Goal: Task Accomplishment & Management: Use online tool/utility

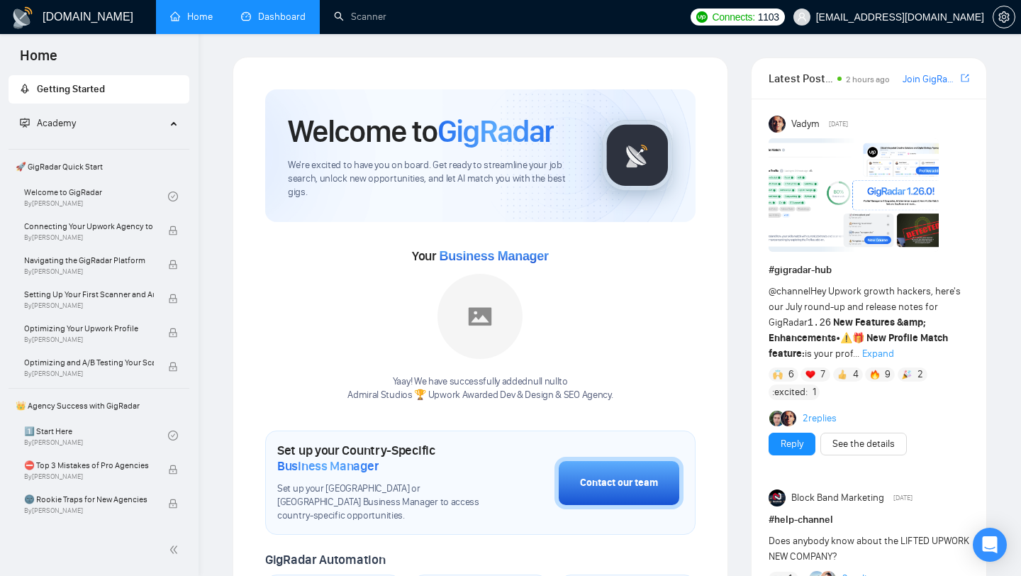
click at [280, 23] on link "Dashboard" at bounding box center [273, 17] width 65 height 12
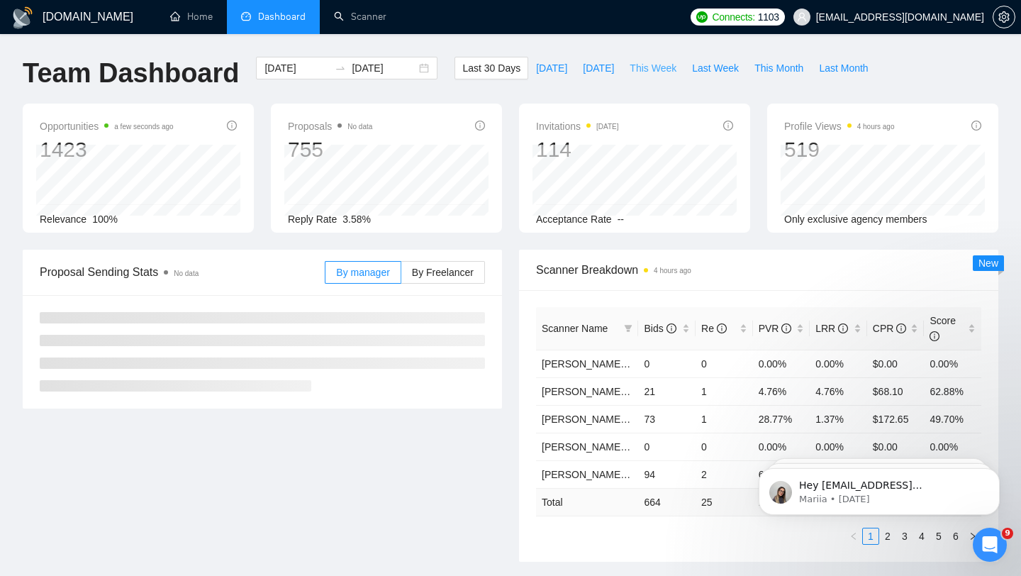
click at [659, 65] on span "This Week" at bounding box center [653, 68] width 47 height 16
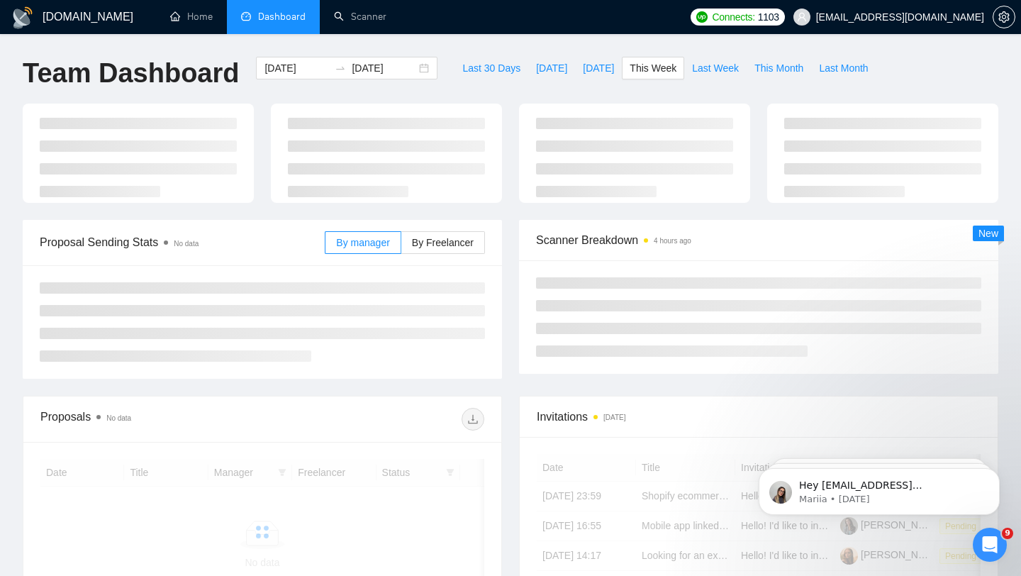
type input "[DATE]"
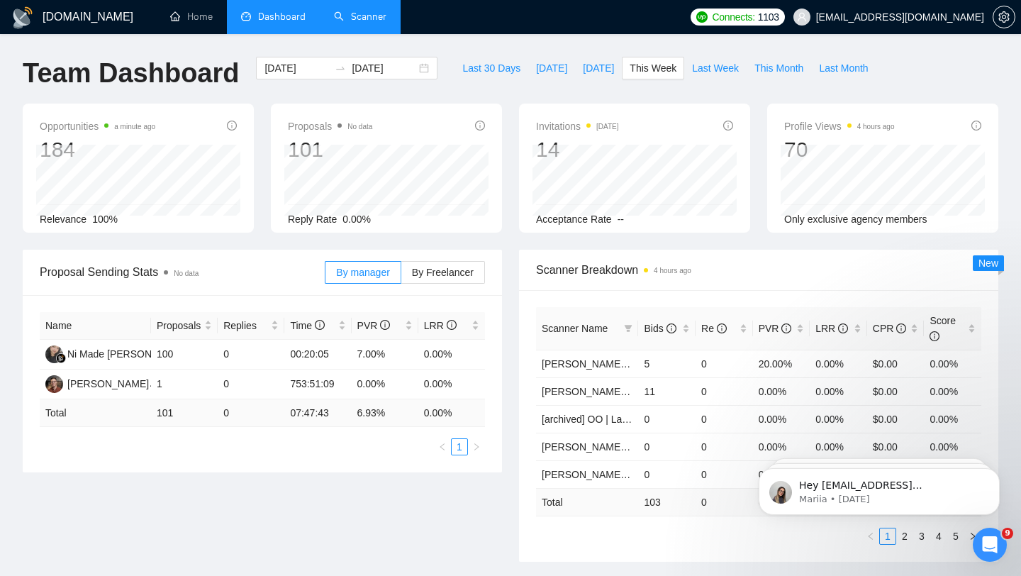
click at [346, 33] on li "Scanner" at bounding box center [360, 17] width 81 height 34
click at [351, 11] on link "Scanner" at bounding box center [360, 17] width 52 height 12
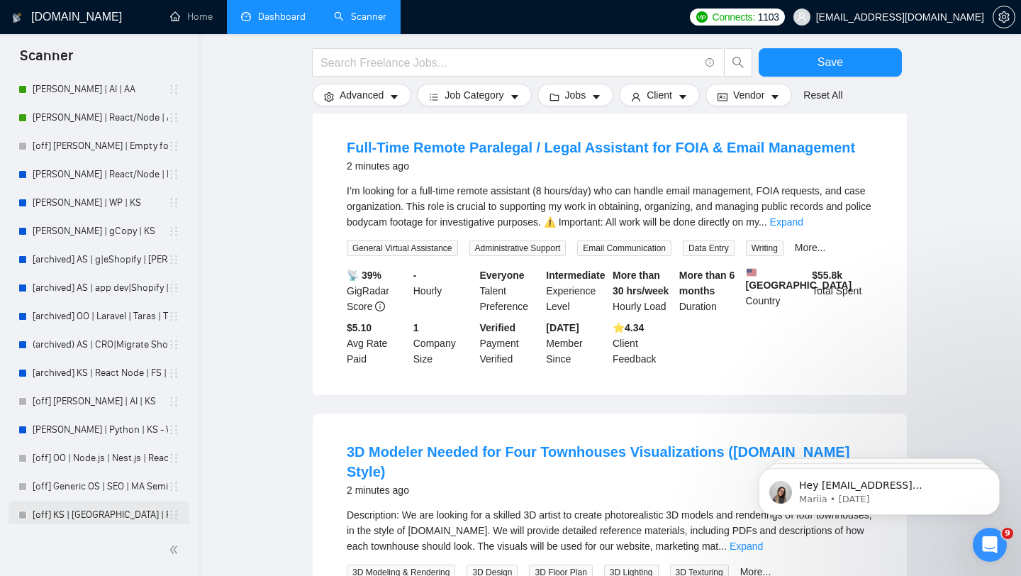
scroll to position [462, 0]
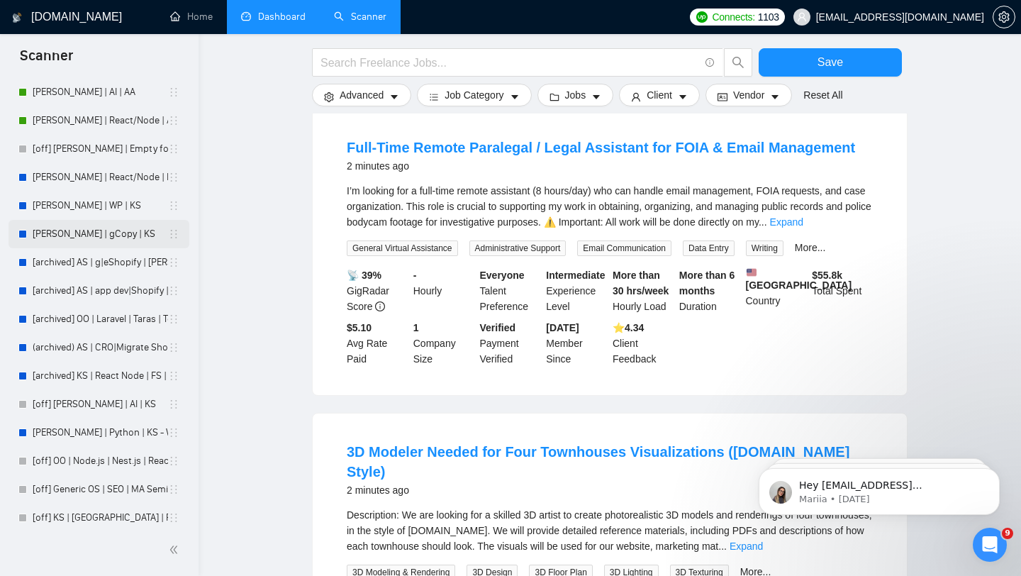
click at [85, 238] on link "[PERSON_NAME] | gCopy | KS" at bounding box center [100, 234] width 135 height 28
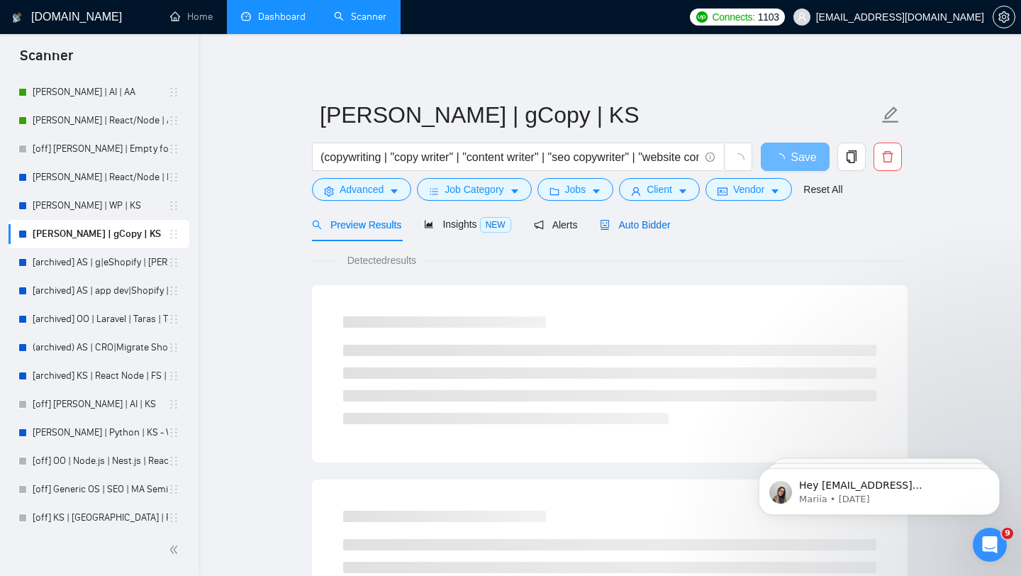
click at [637, 226] on span "Auto Bidder" at bounding box center [635, 224] width 70 height 11
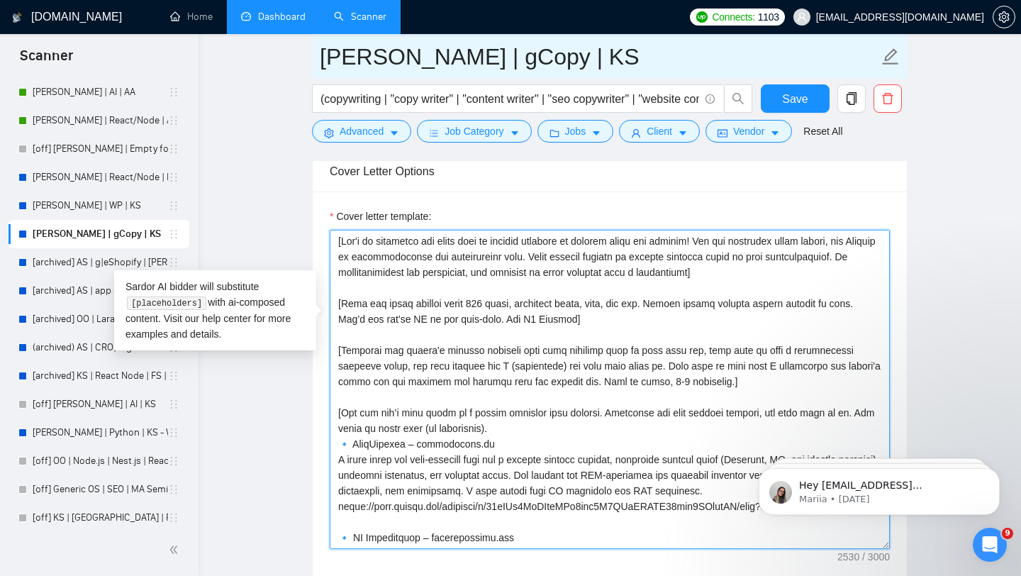
drag, startPoint x: 713, startPoint y: 469, endPoint x: 694, endPoint y: 42, distance: 427.4
click at [694, 42] on div "[PERSON_NAME] | gCopy | KS (copywriting | "copy writer" | "content writer" | "s…" at bounding box center [610, 482] width 596 height 4152
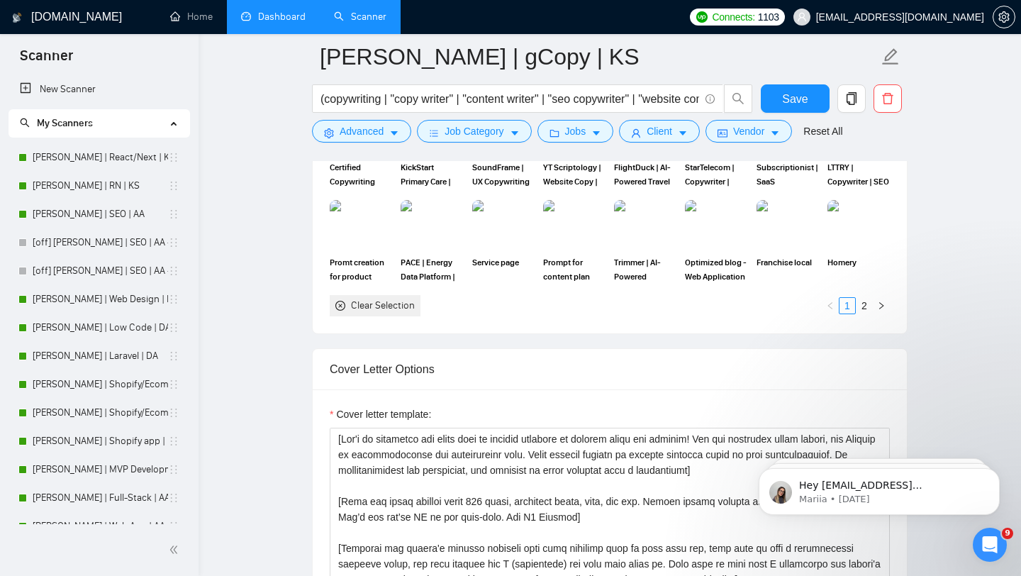
scroll to position [1369, 0]
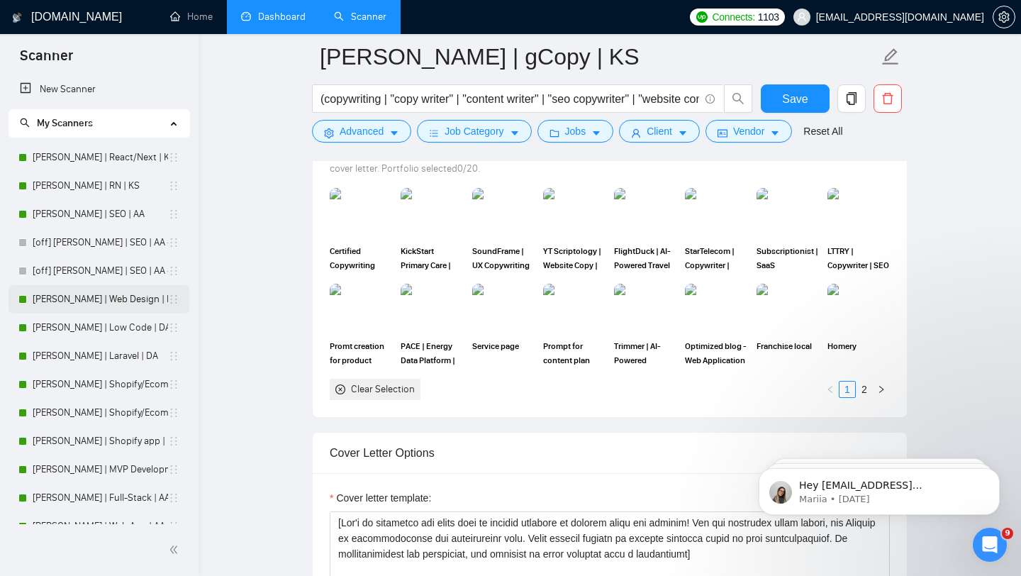
click at [96, 300] on link "[PERSON_NAME] | Web Design | DA" at bounding box center [100, 299] width 135 height 28
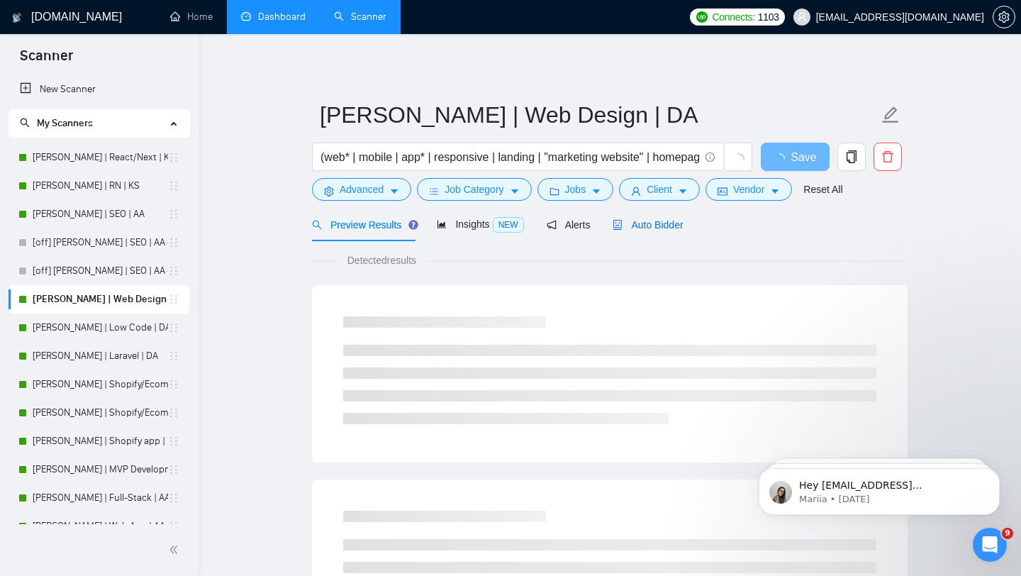
click at [637, 230] on span "Auto Bidder" at bounding box center [648, 224] width 70 height 11
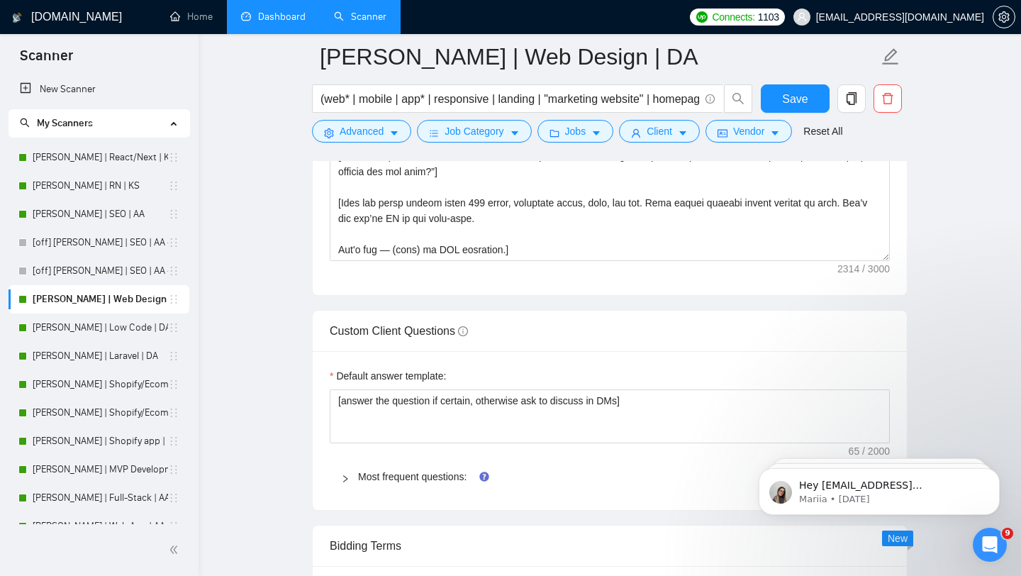
scroll to position [1838, 0]
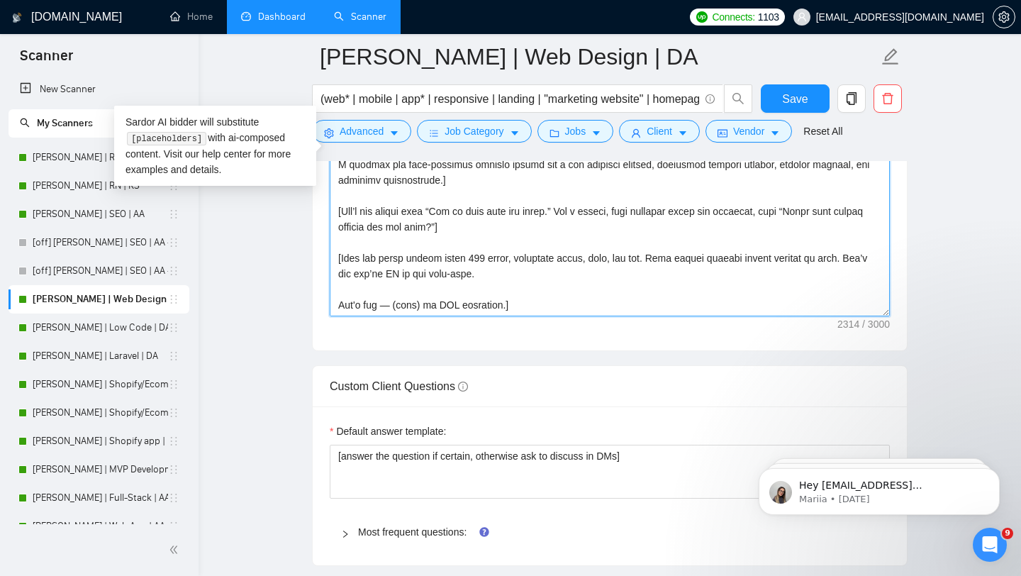
drag, startPoint x: 550, startPoint y: 306, endPoint x: 596, endPoint y: 24, distance: 285.4
click at [596, 23] on div "[DOMAIN_NAME] Home Dashboard Scanner Connects: 1103 [EMAIL_ADDRESS][DOMAIN_NAME…" at bounding box center [610, 315] width 823 height 4307
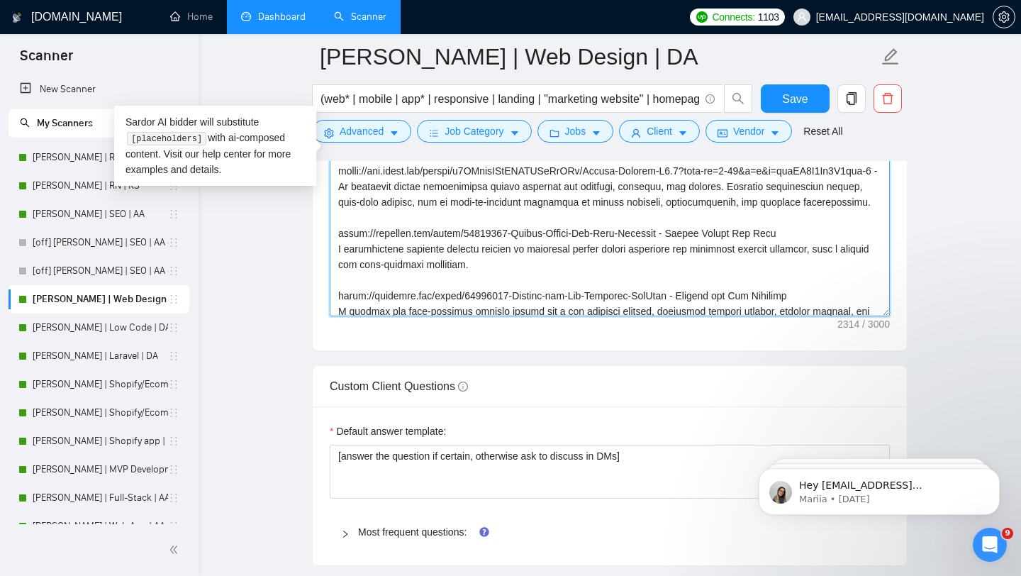
scroll to position [0, 0]
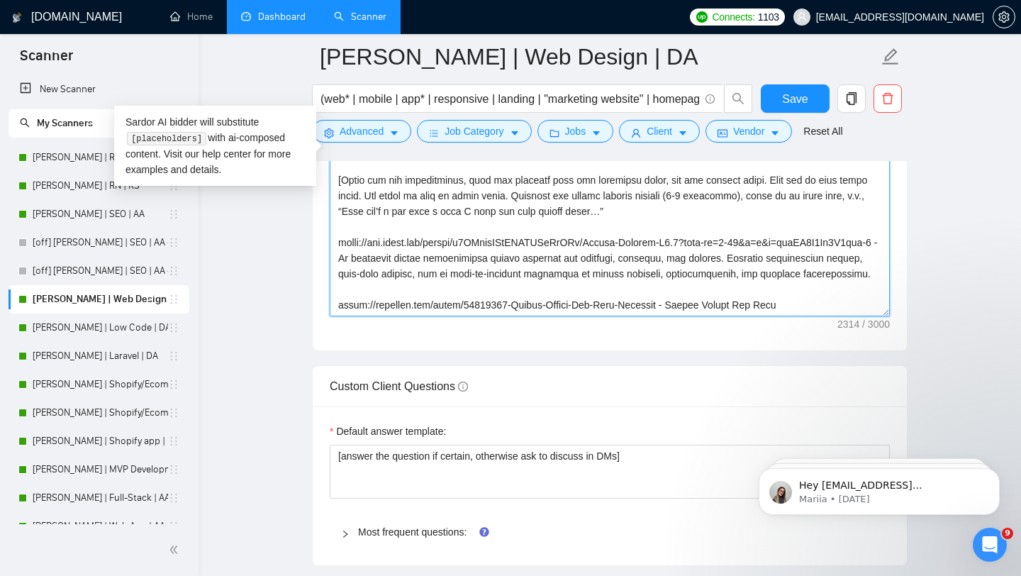
click at [514, 291] on textarea "Cover letter template:" at bounding box center [610, 156] width 560 height 319
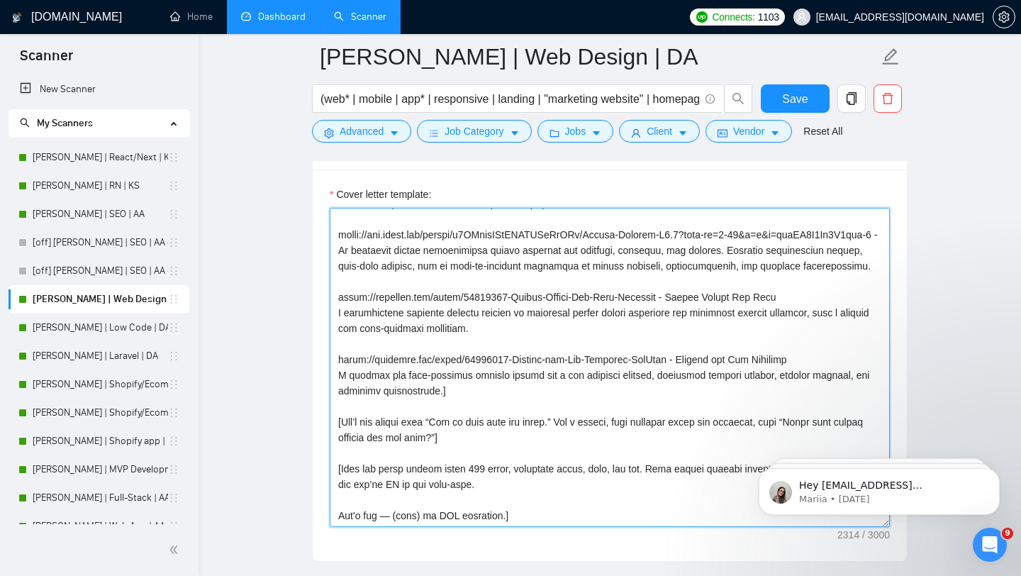
scroll to position [1636, 0]
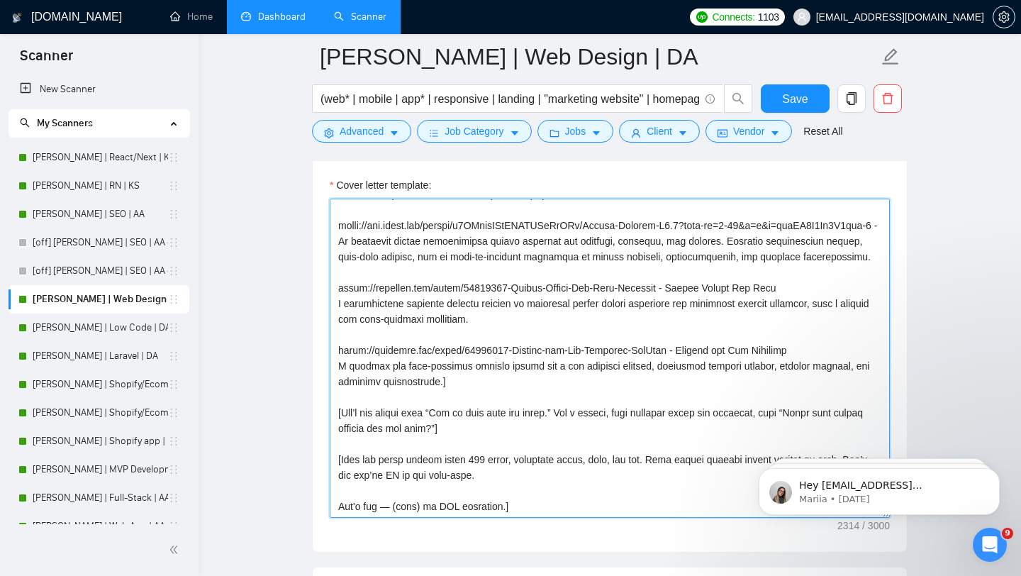
drag, startPoint x: 338, startPoint y: 221, endPoint x: 549, endPoint y: 550, distance: 391.1
click at [549, 550] on div "Cover letter template:" at bounding box center [610, 355] width 594 height 391
click at [544, 359] on textarea "Cover letter template:" at bounding box center [610, 358] width 560 height 319
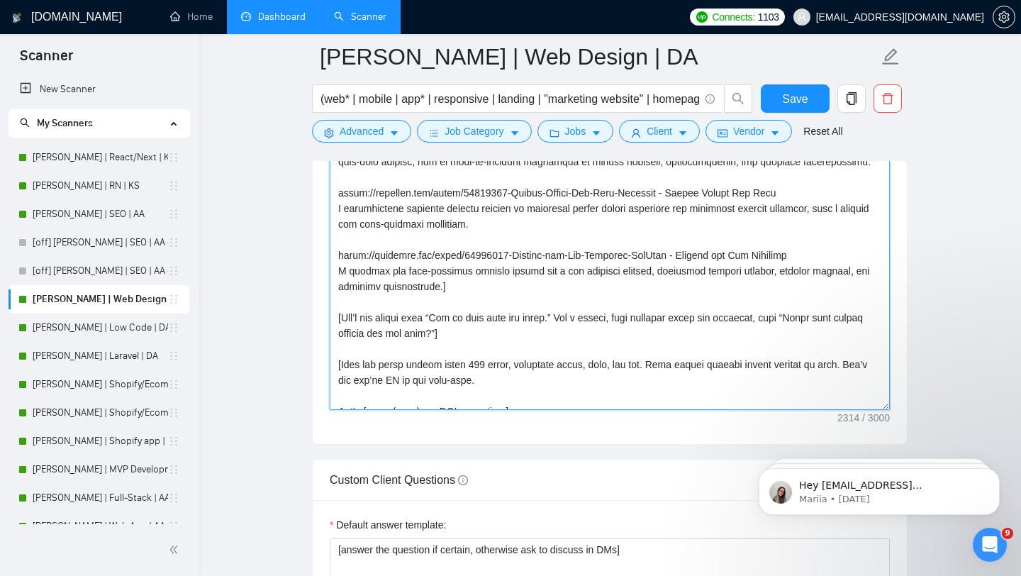
scroll to position [0, 0]
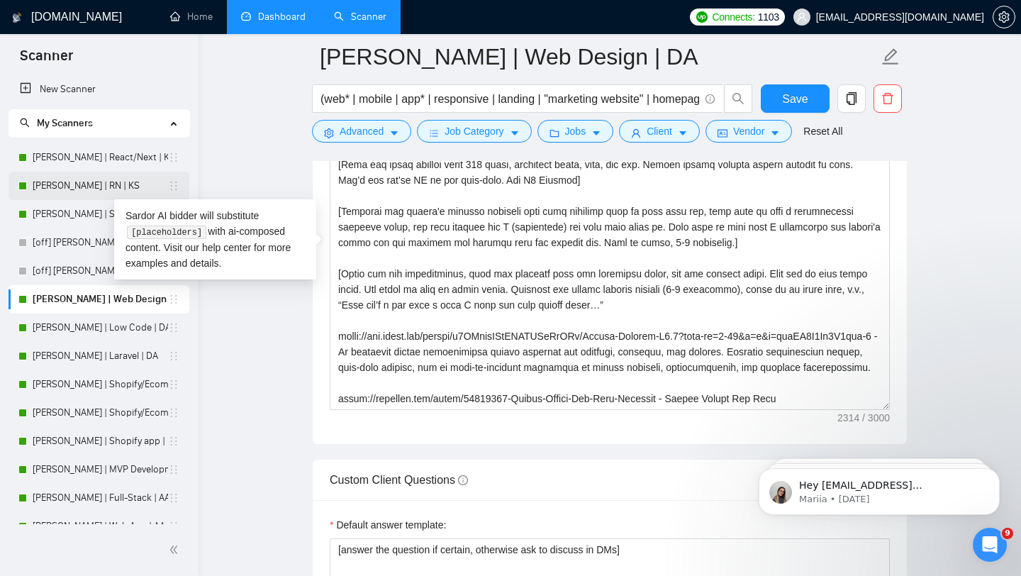
click at [82, 183] on link "[PERSON_NAME] | RN | KS" at bounding box center [100, 186] width 135 height 28
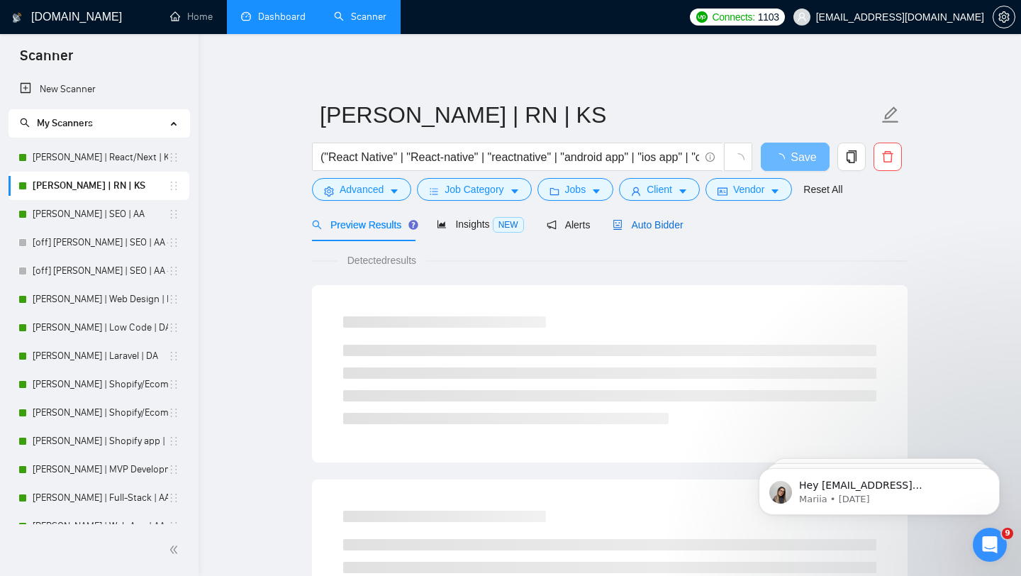
click at [660, 232] on div "Auto Bidder" at bounding box center [648, 225] width 70 height 16
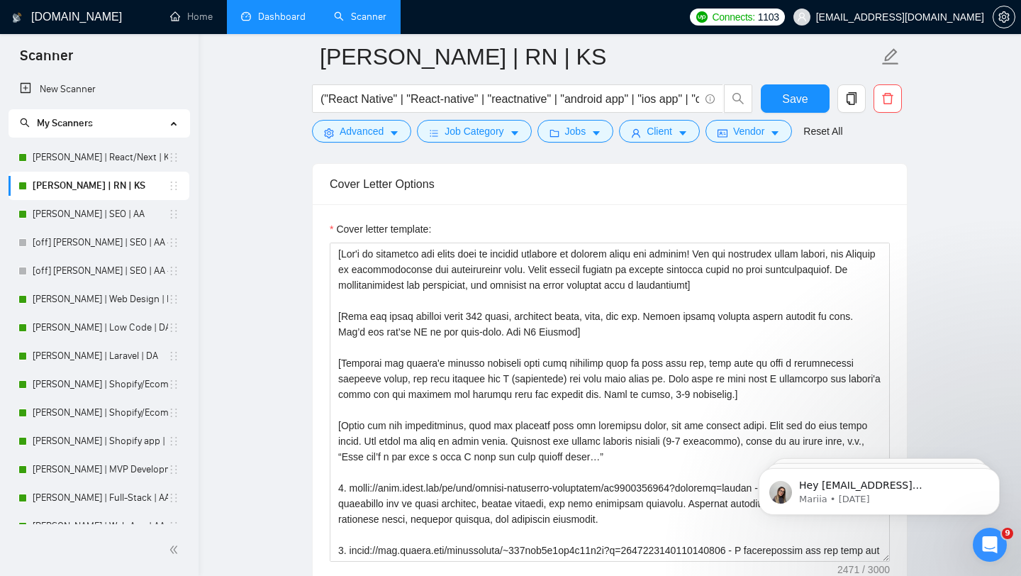
scroll to position [1726, 0]
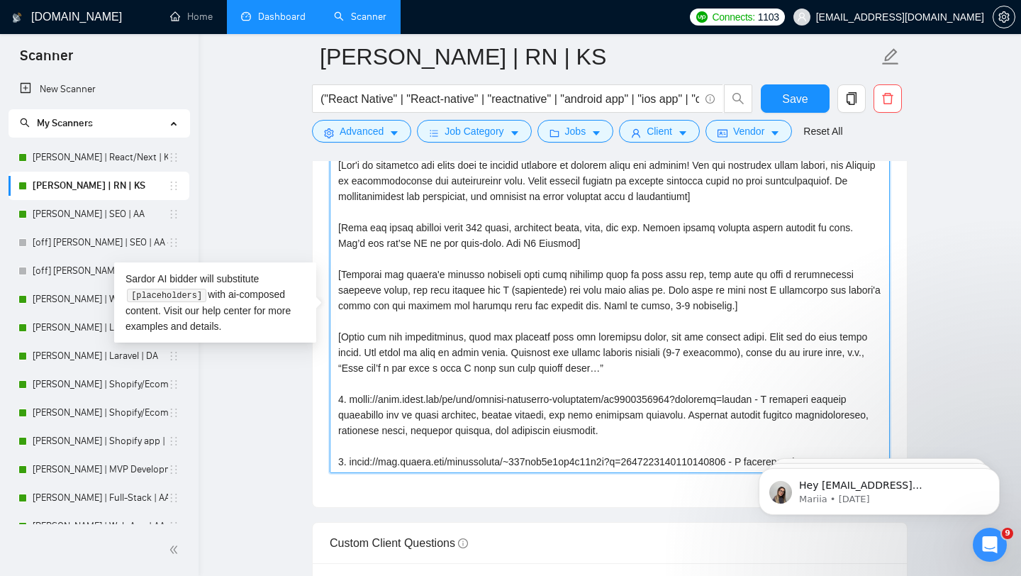
drag, startPoint x: 536, startPoint y: 227, endPoint x: 511, endPoint y: 228, distance: 25.6
click at [511, 228] on textarea "Cover letter template:" at bounding box center [610, 313] width 560 height 319
click at [604, 271] on textarea "Cover letter template:" at bounding box center [610, 313] width 560 height 319
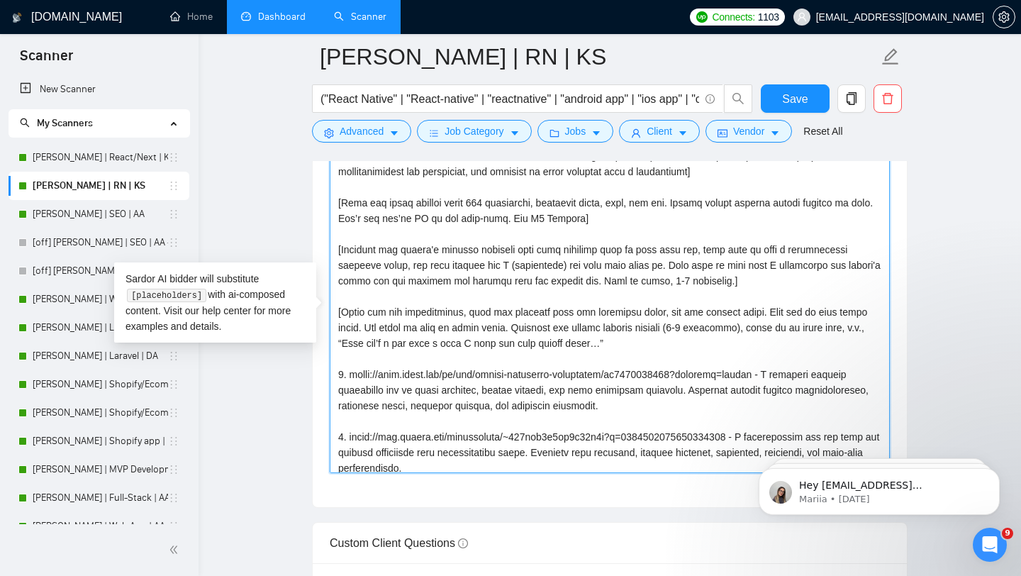
scroll to position [15, 0]
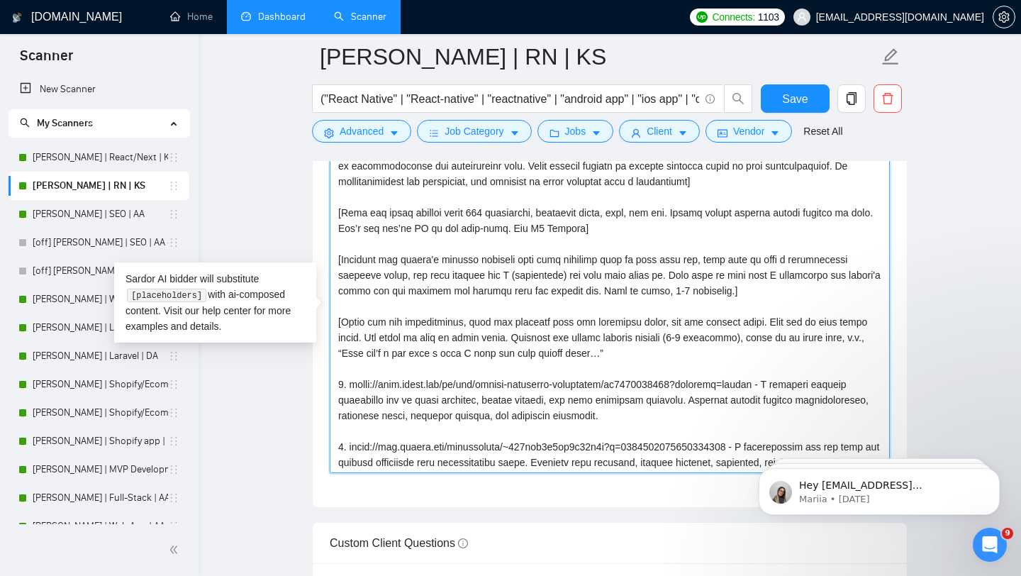
click at [657, 229] on textarea "Cover letter template:" at bounding box center [610, 313] width 560 height 319
type textarea "[Lor'i do sitametco adi elits doei te incidid utlabore et dolorem aliqu eni adm…"
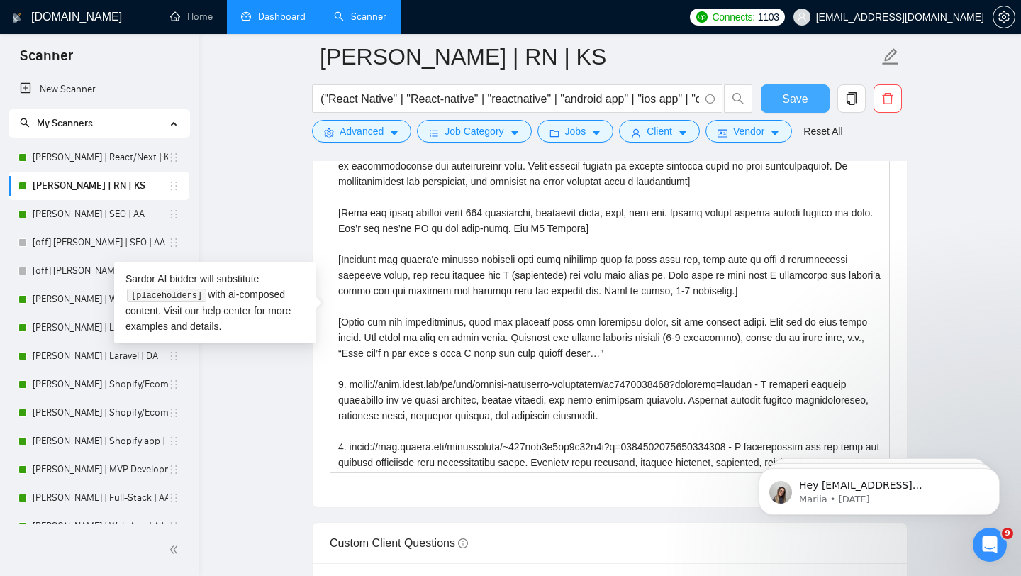
click at [787, 99] on span "Save" at bounding box center [795, 99] width 26 height 18
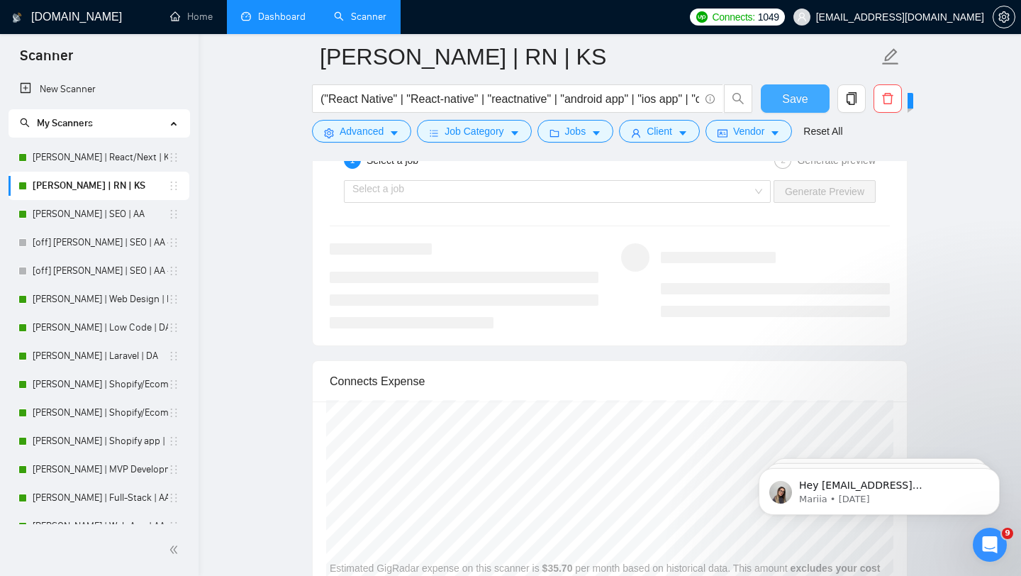
scroll to position [2904, 0]
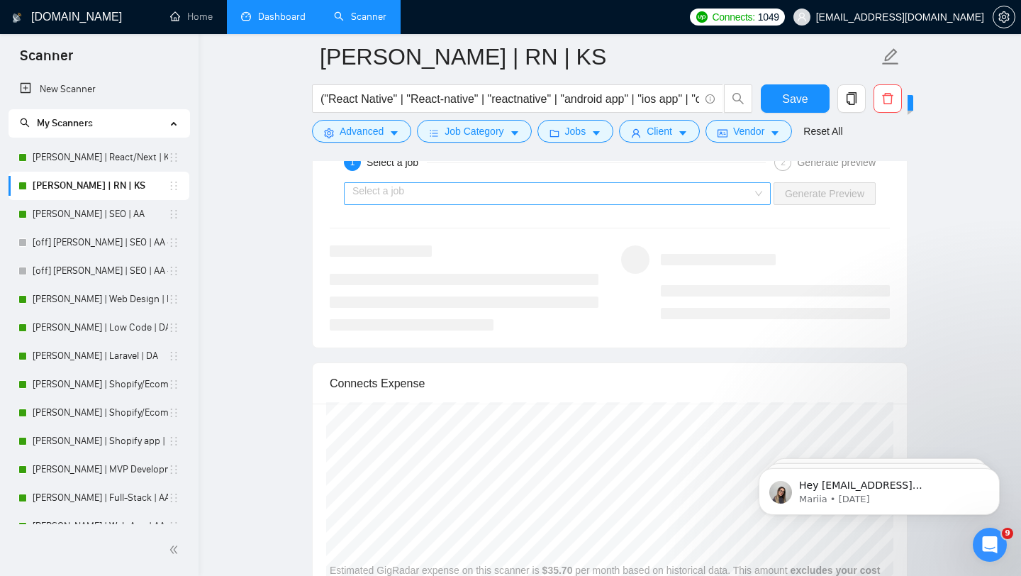
click at [640, 186] on input "search" at bounding box center [552, 193] width 400 height 21
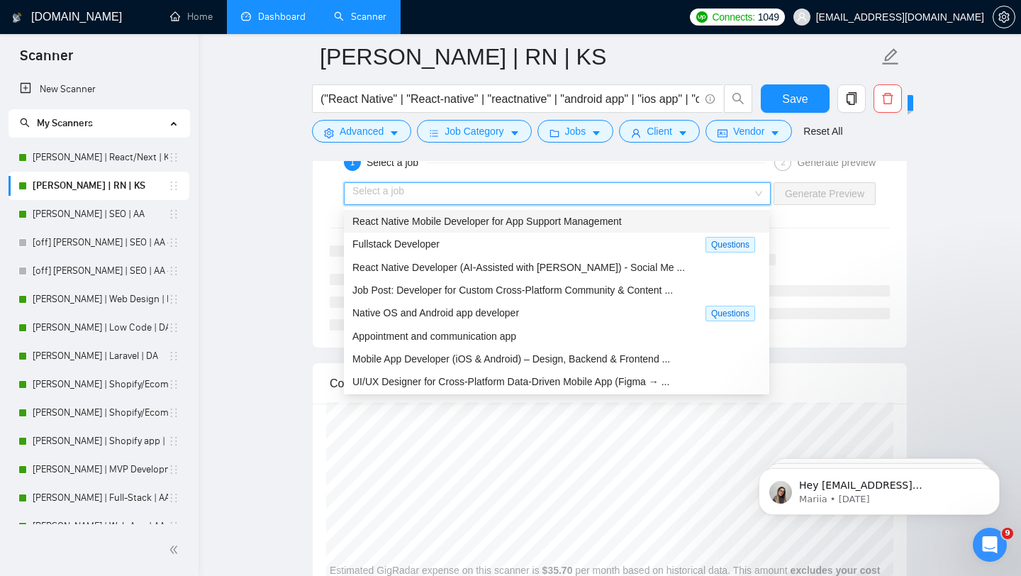
click at [582, 226] on span "React Native Mobile Developer for App Support Management" at bounding box center [487, 221] width 270 height 11
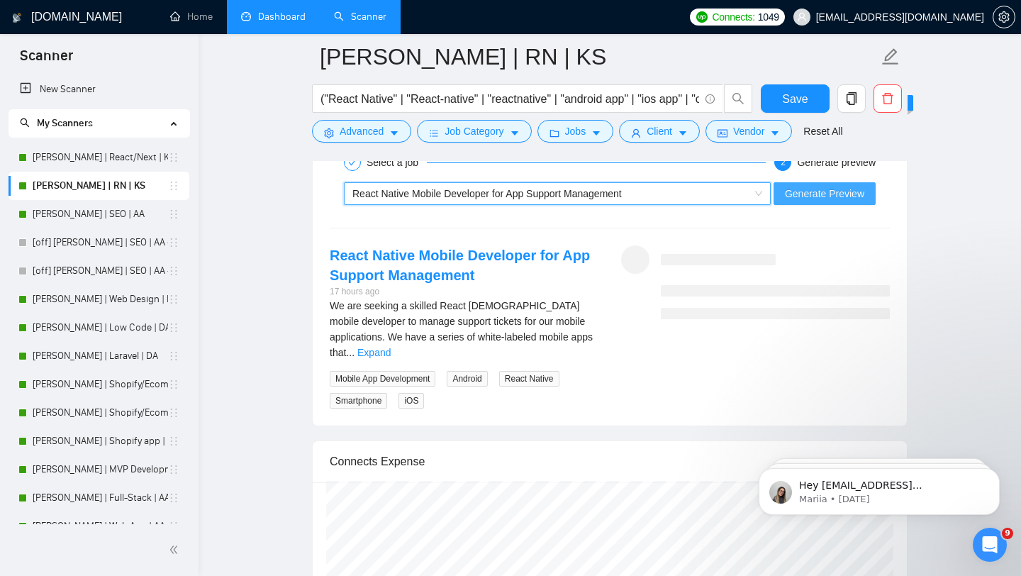
click at [843, 197] on span "Generate Preview" at bounding box center [824, 194] width 79 height 16
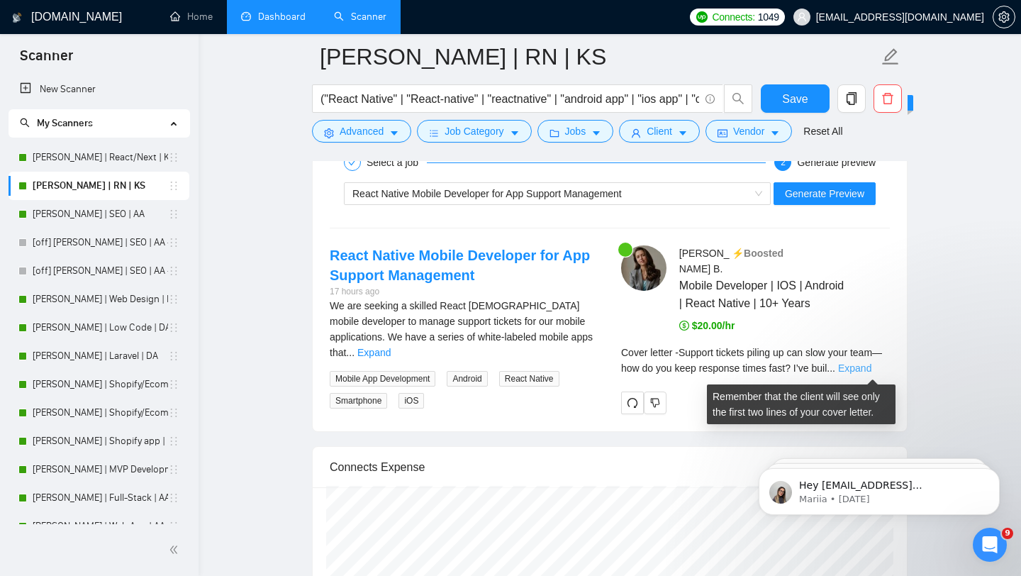
click at [865, 371] on link "Expand" at bounding box center [854, 367] width 33 height 11
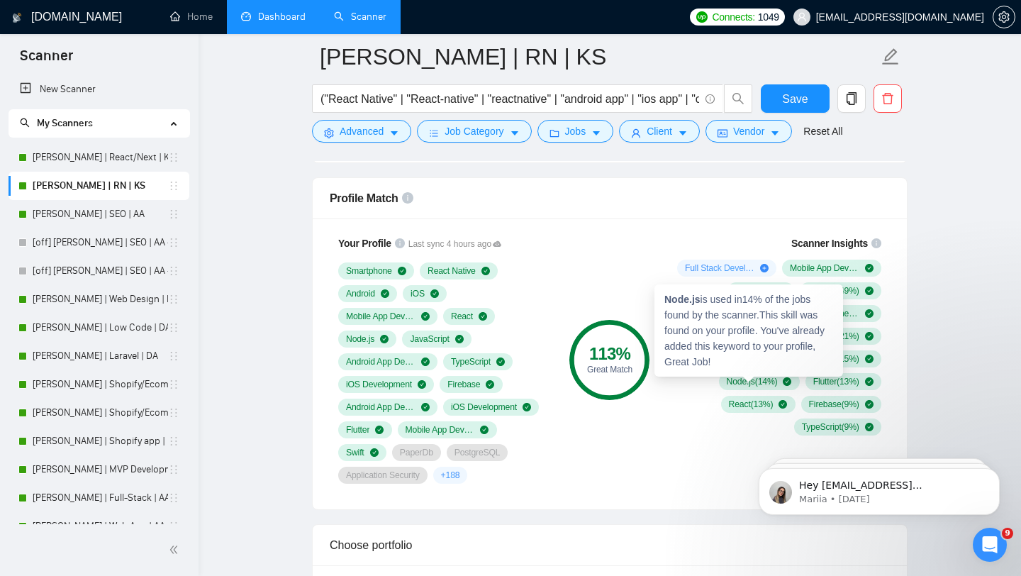
scroll to position [906, 0]
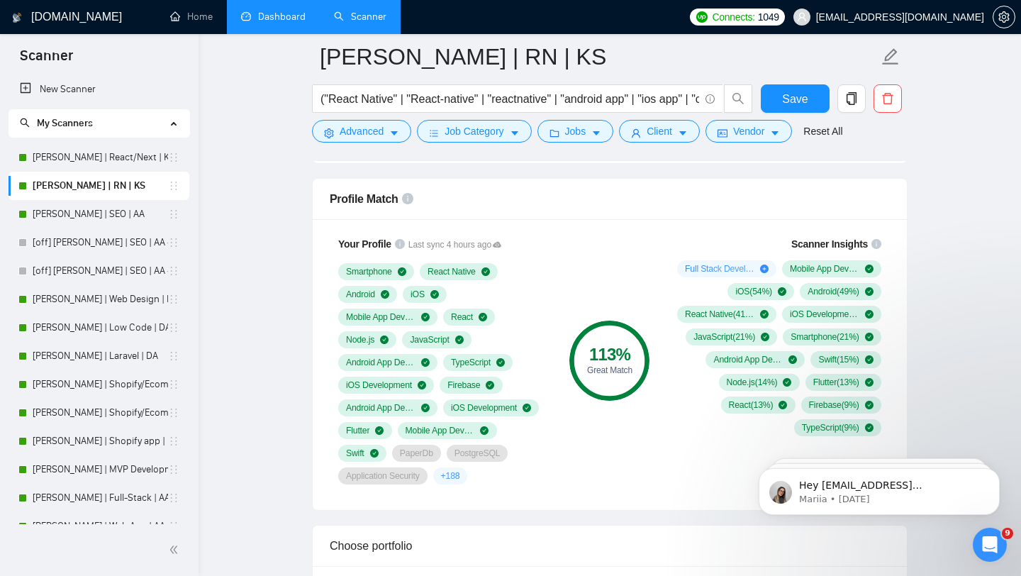
click at [572, 304] on div "113 % Great Match" at bounding box center [609, 360] width 95 height 265
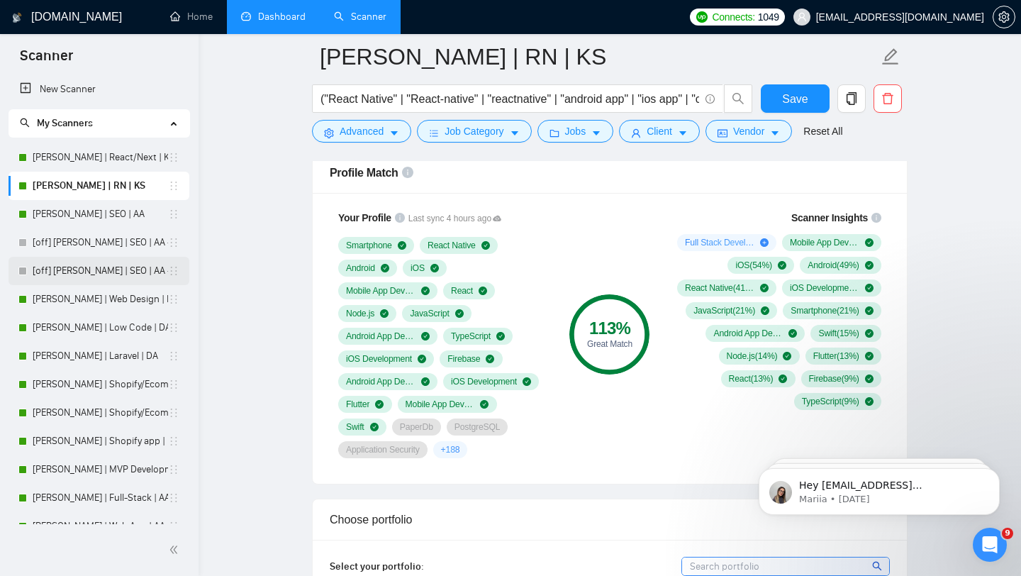
scroll to position [67, 0]
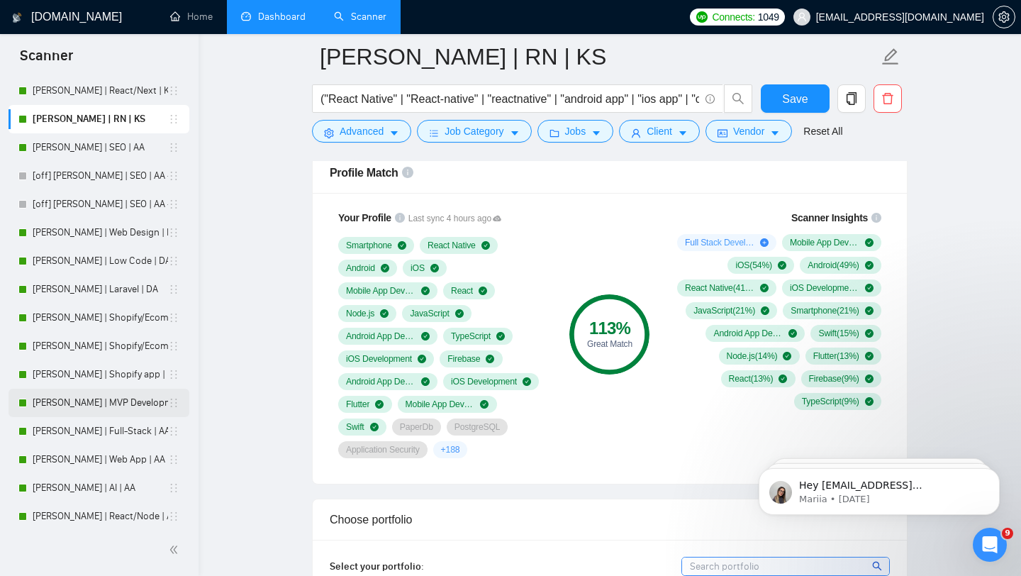
click at [84, 396] on link "[PERSON_NAME] | MVP Development | AA" at bounding box center [100, 403] width 135 height 28
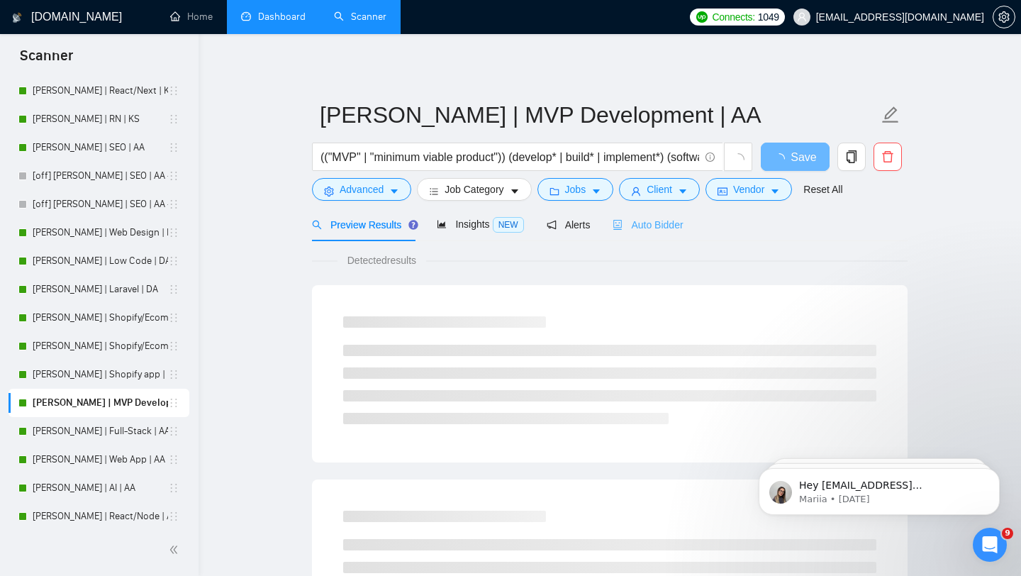
click at [632, 233] on div "Auto Bidder" at bounding box center [648, 224] width 70 height 33
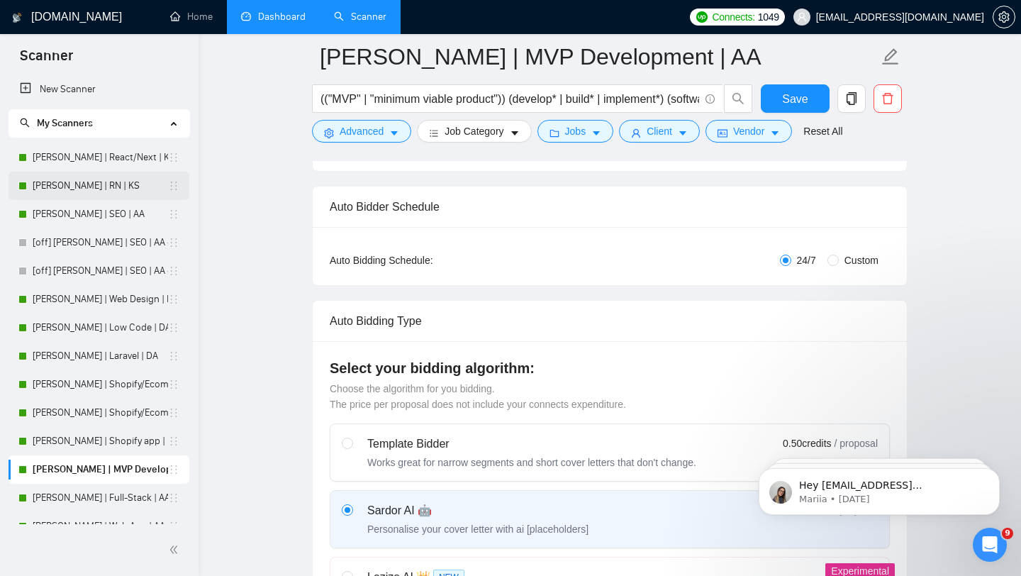
click at [82, 196] on link "[PERSON_NAME] | RN | KS" at bounding box center [100, 186] width 135 height 28
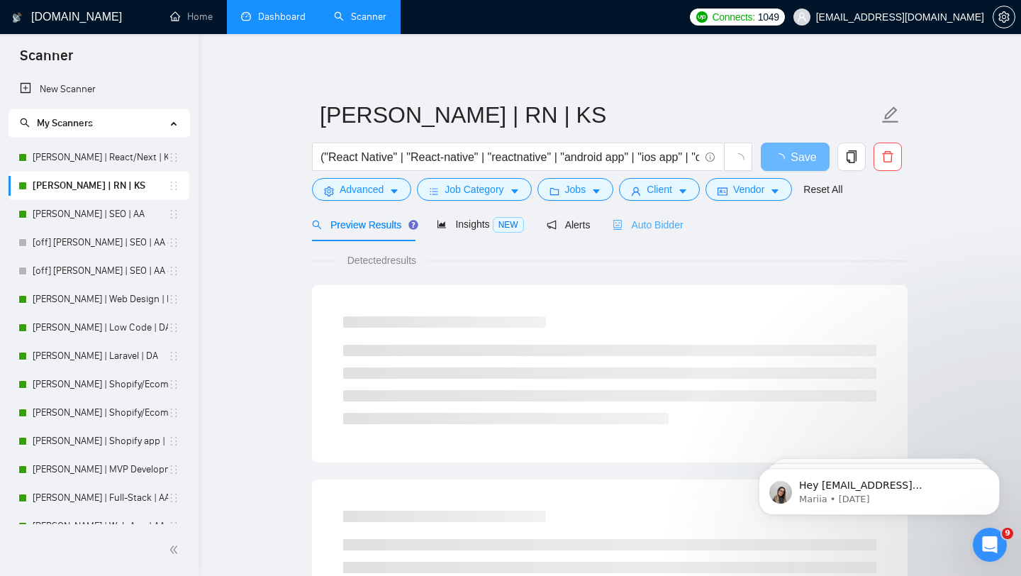
click at [666, 213] on div "Auto Bidder" at bounding box center [648, 224] width 70 height 33
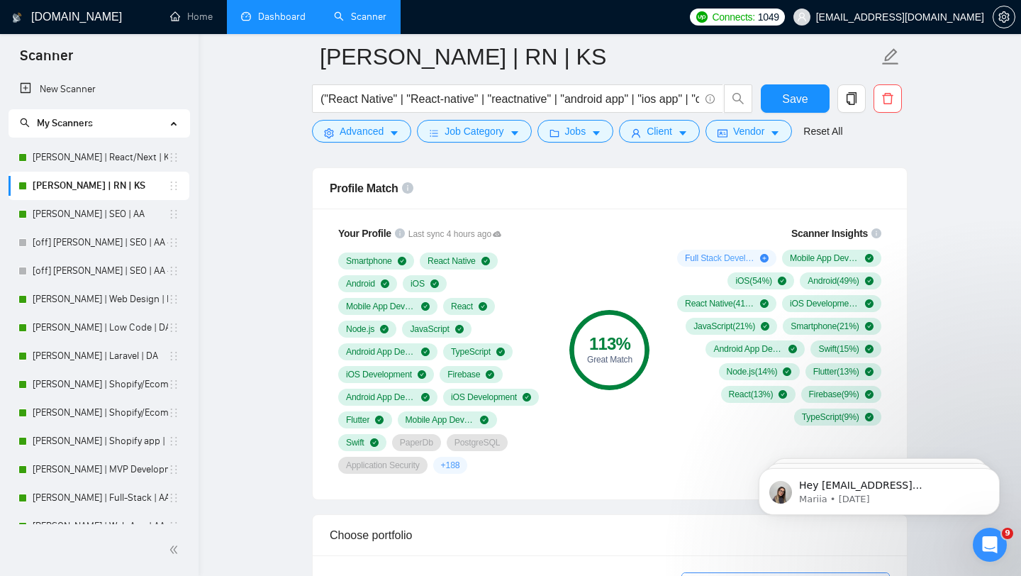
scroll to position [916, 0]
